Goal: Information Seeking & Learning: Learn about a topic

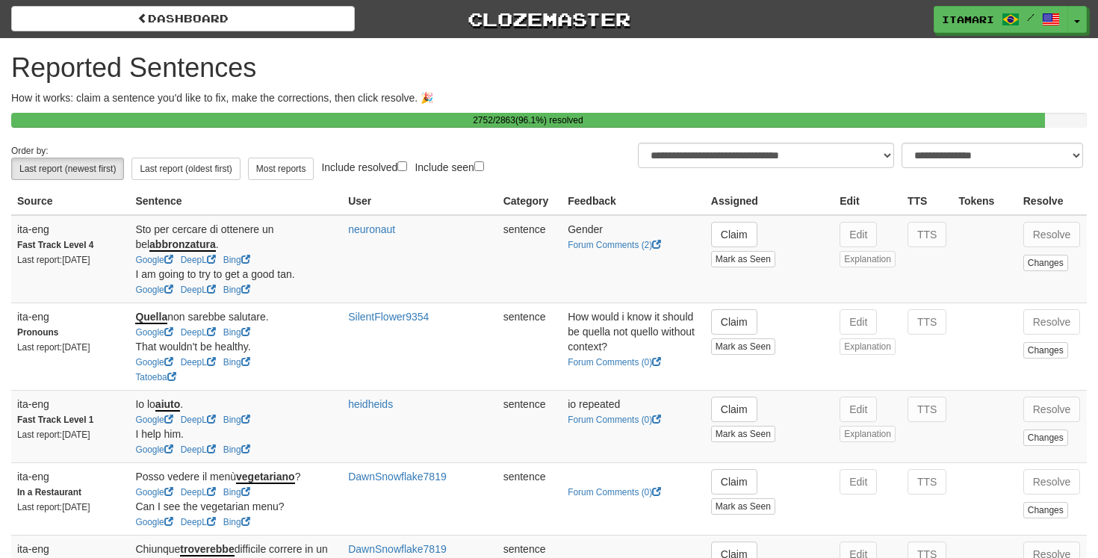
select select "**"
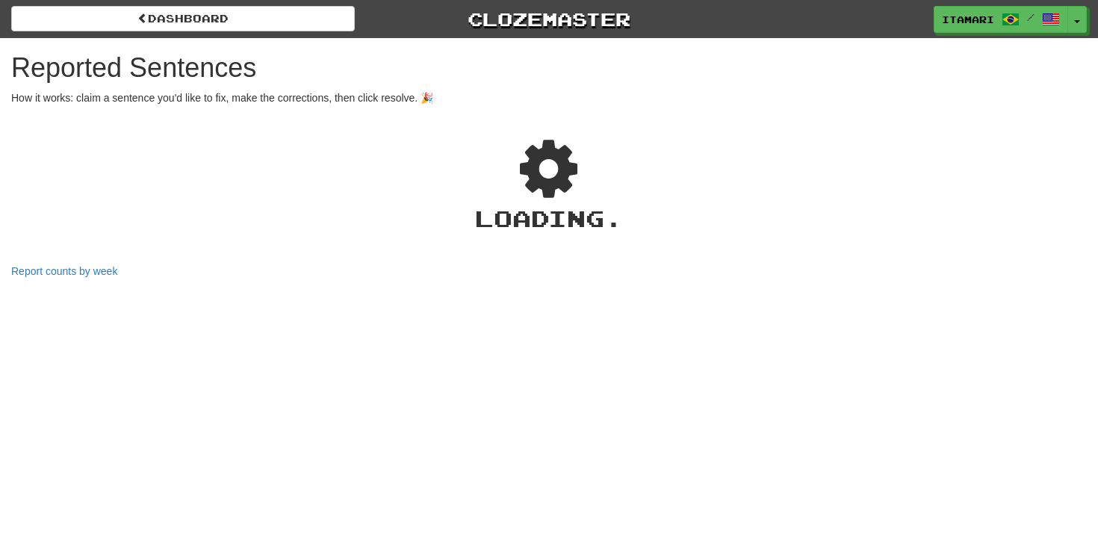
select select "**"
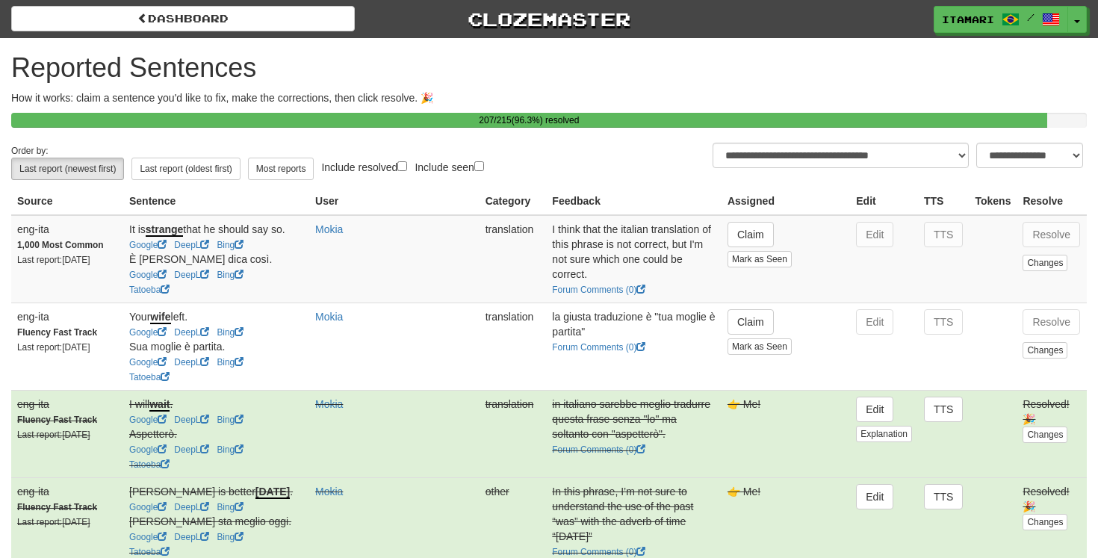
select select "***"
